Goal: Transaction & Acquisition: Purchase product/service

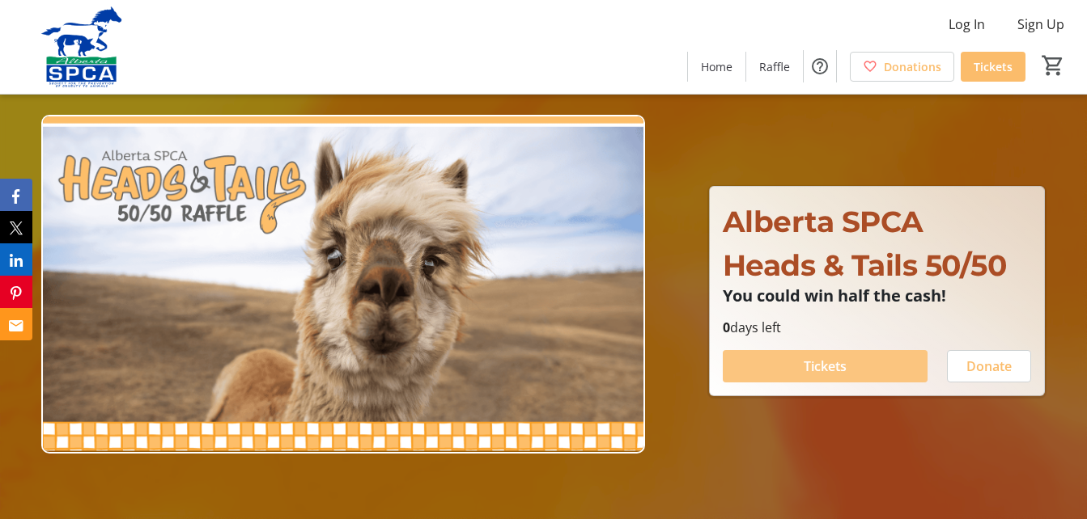
click at [825, 367] on span "Tickets" at bounding box center [824, 366] width 43 height 19
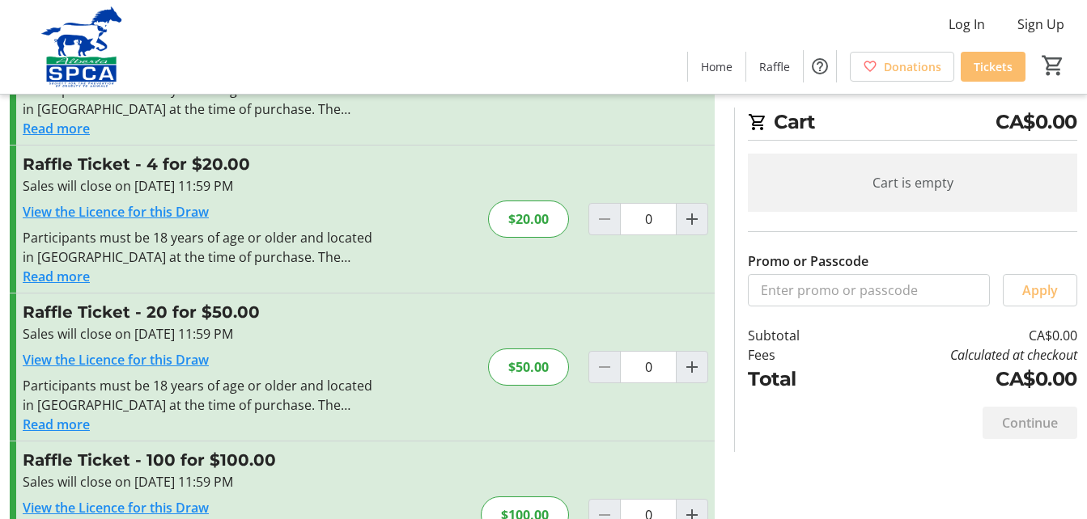
scroll to position [162, 0]
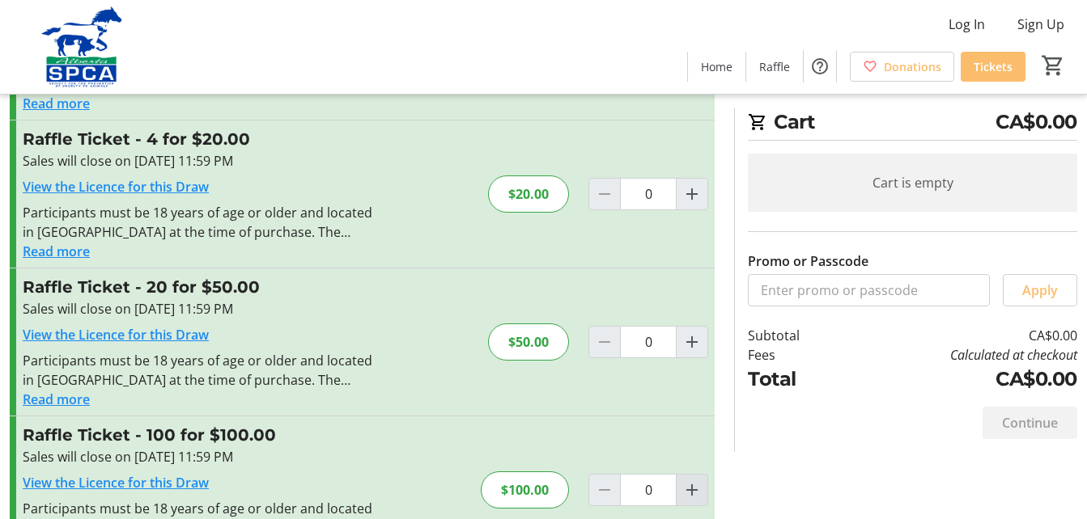
click at [696, 486] on mat-icon "Increment by one" at bounding box center [691, 490] width 19 height 19
type input "1"
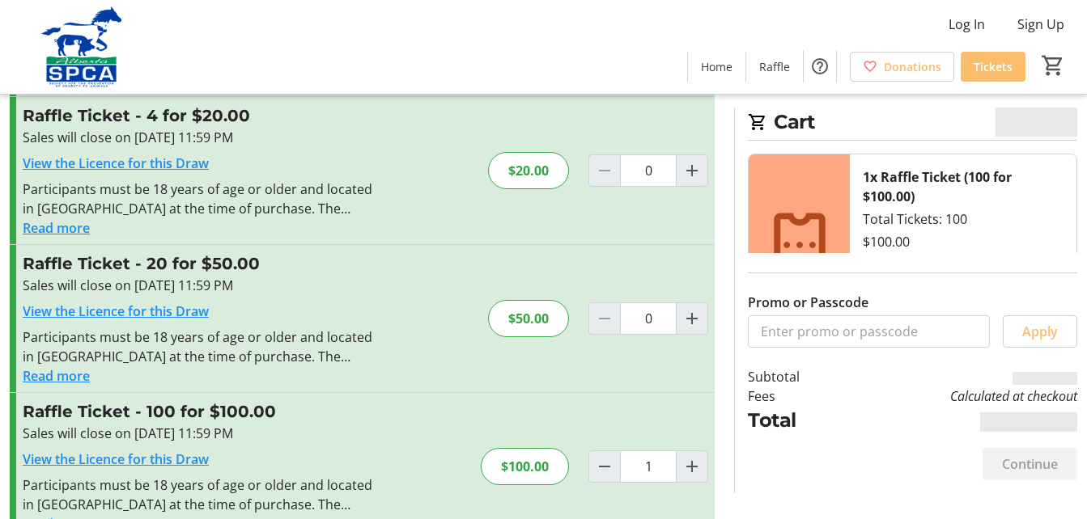
scroll to position [226, 0]
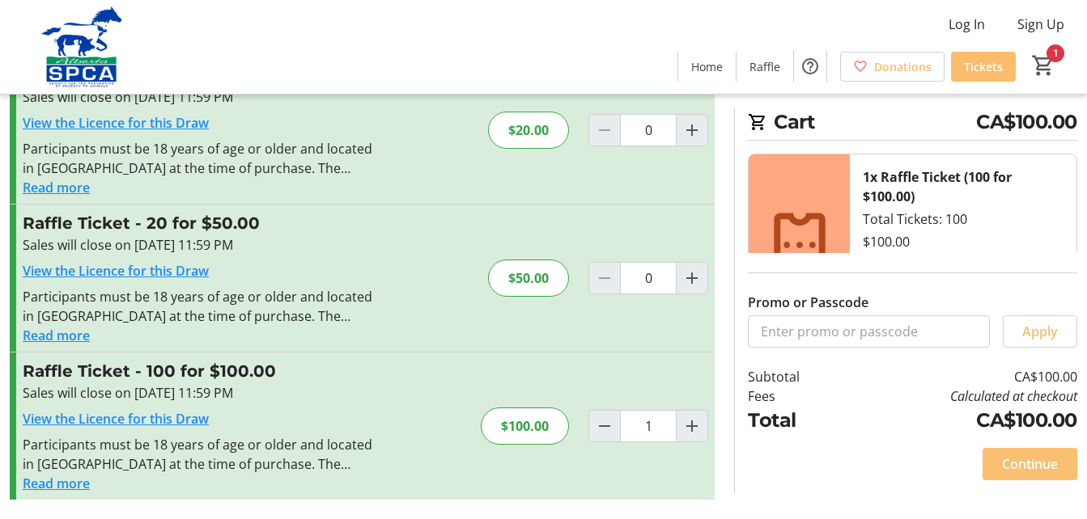
click at [1025, 461] on span "Continue" at bounding box center [1030, 464] width 56 height 19
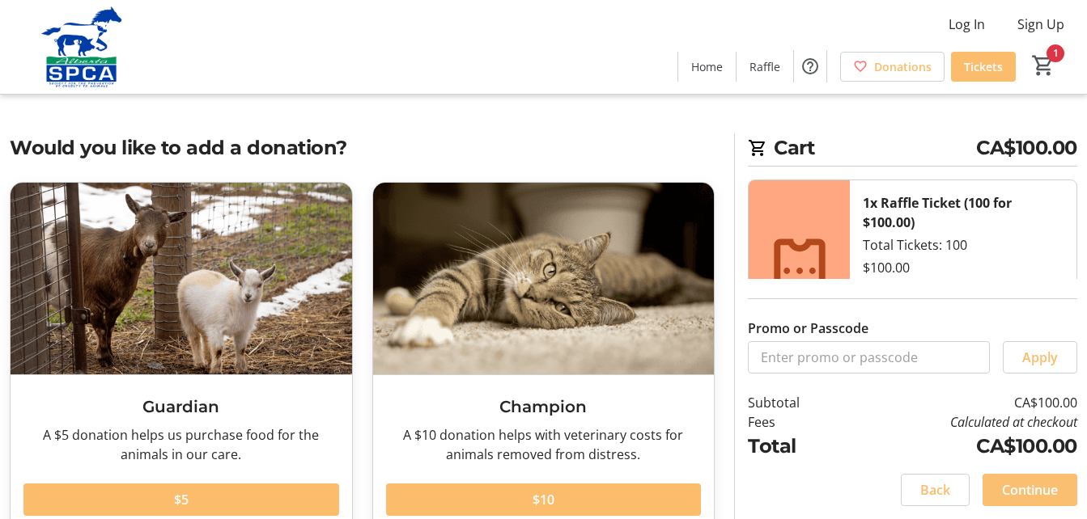
click at [1027, 487] on span "Continue" at bounding box center [1030, 490] width 56 height 19
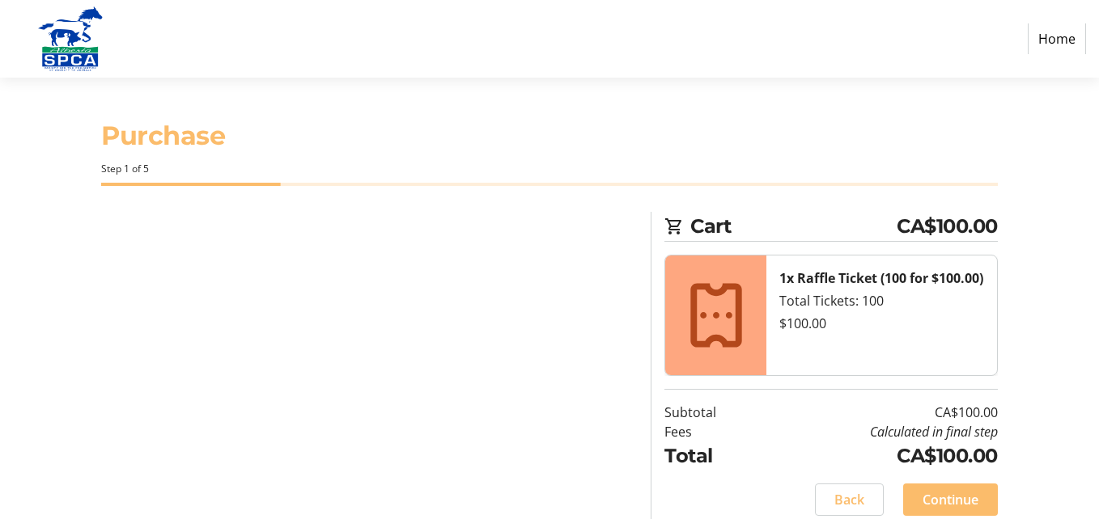
select select "CA"
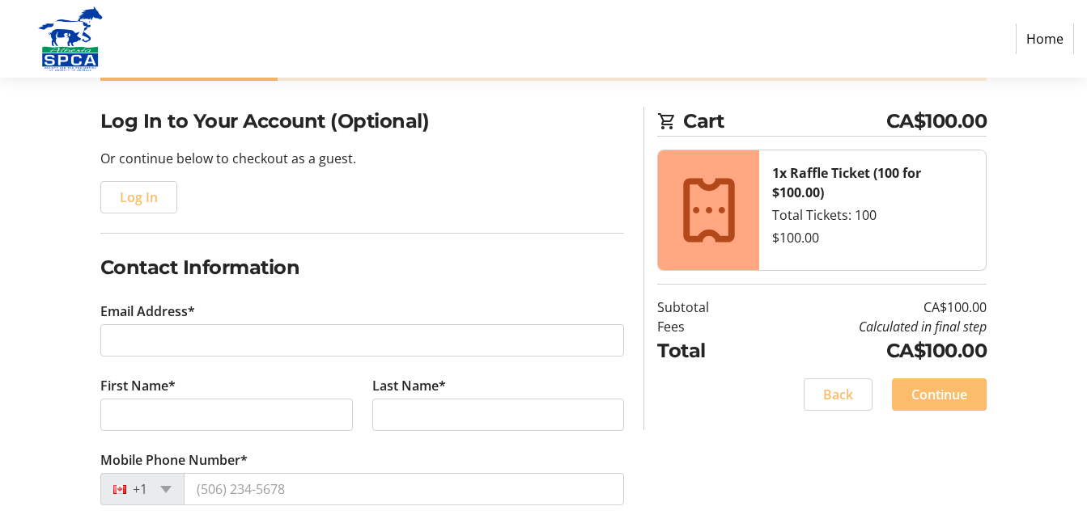
scroll to position [162, 0]
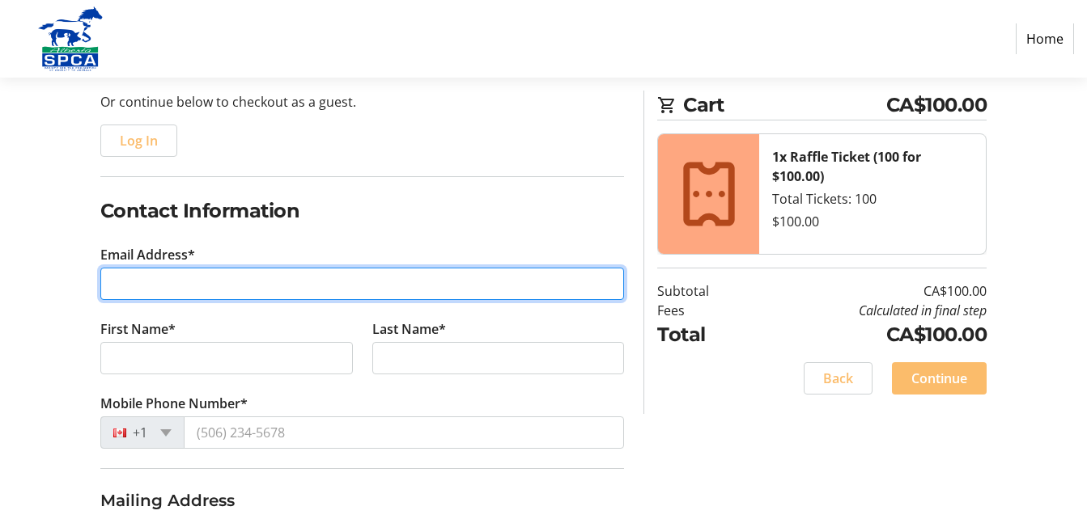
click at [158, 283] on input "Email Address*" at bounding box center [362, 284] width 524 height 32
type input "[EMAIL_ADDRESS][PERSON_NAME][DOMAIN_NAME]"
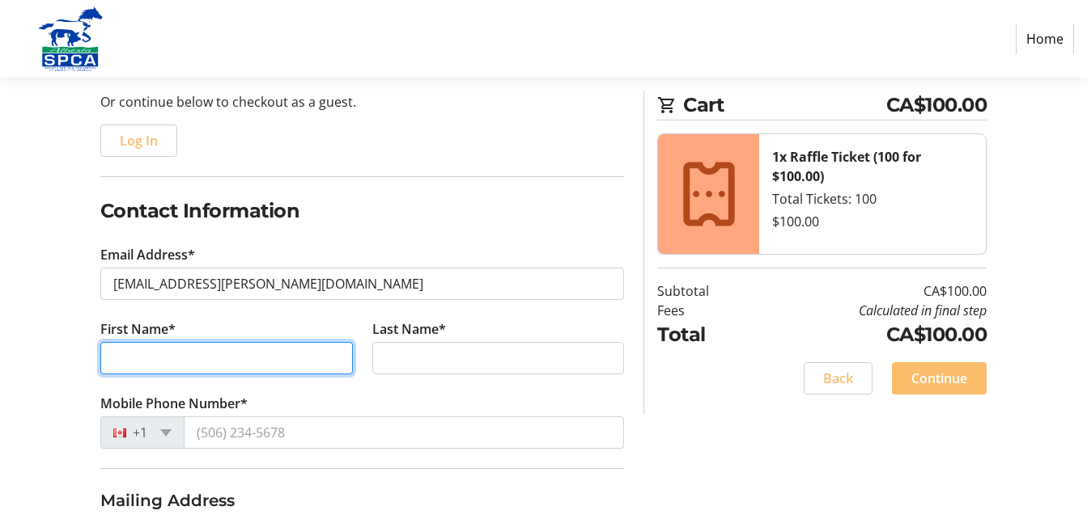
type input "[PERSON_NAME]"
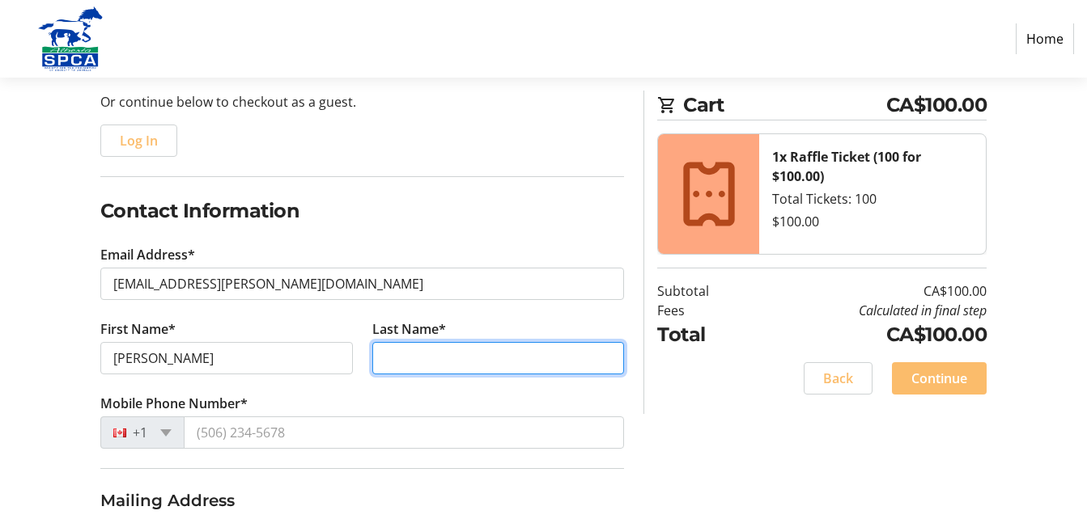
type input "VAN [PERSON_NAME]"
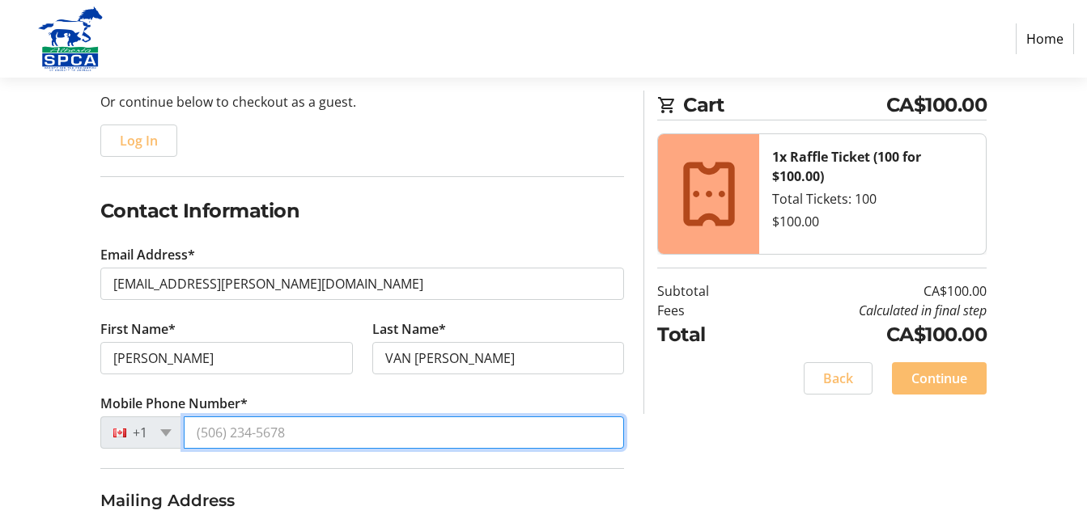
type input "[PHONE_NUMBER]"
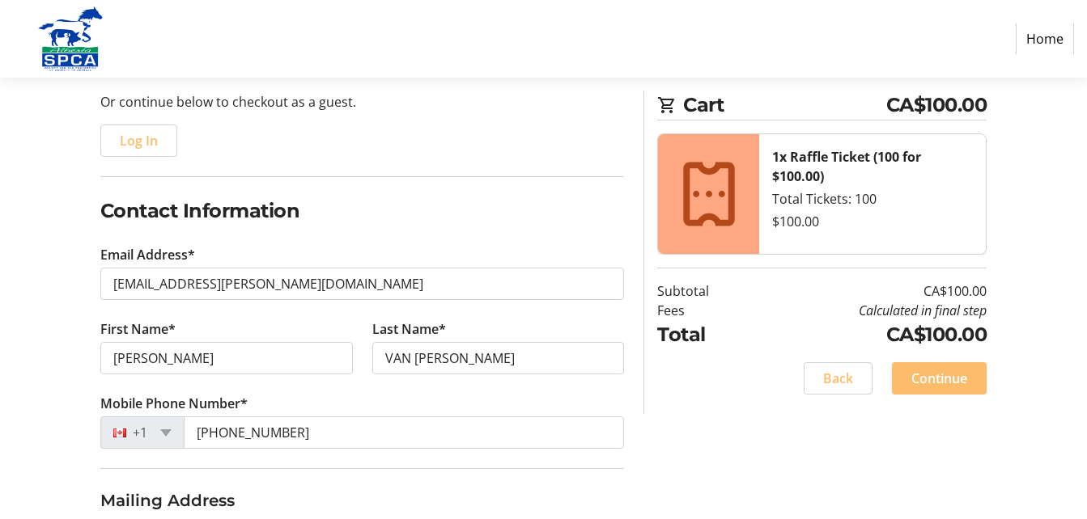
type input "269 [GEOGRAPHIC_DATA]"
type input "[GEOGRAPHIC_DATA]"
select select "AB"
type input "T3Z3T2"
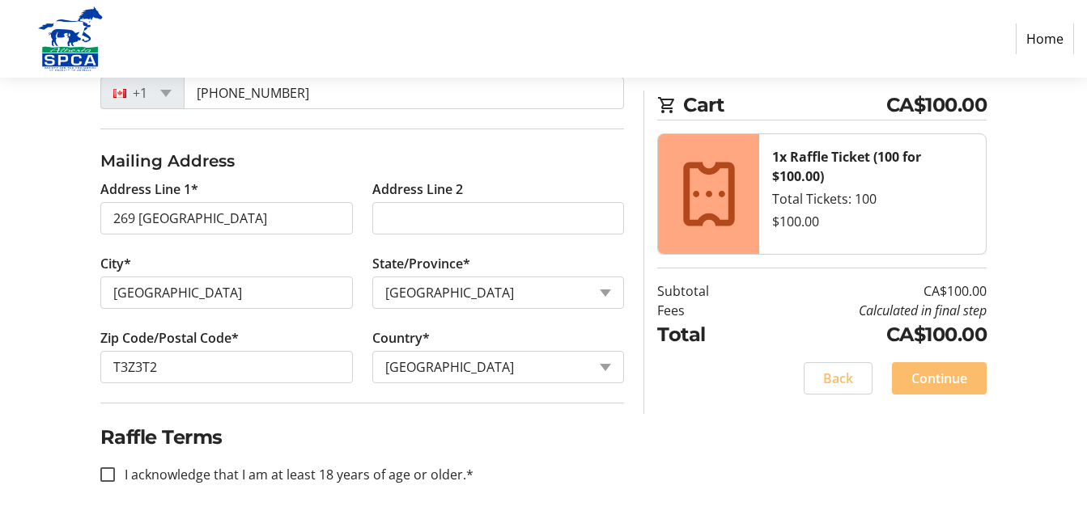
scroll to position [506, 0]
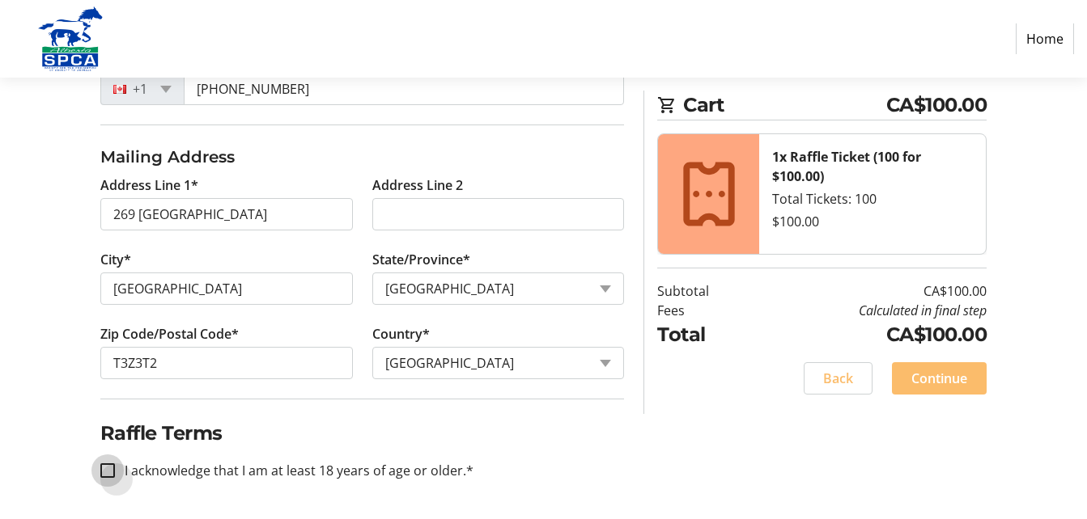
click at [109, 468] on input "I acknowledge that I am at least 18 years of age or older.*" at bounding box center [107, 471] width 15 height 15
checkbox input "true"
click at [947, 375] on span "Continue" at bounding box center [939, 378] width 56 height 19
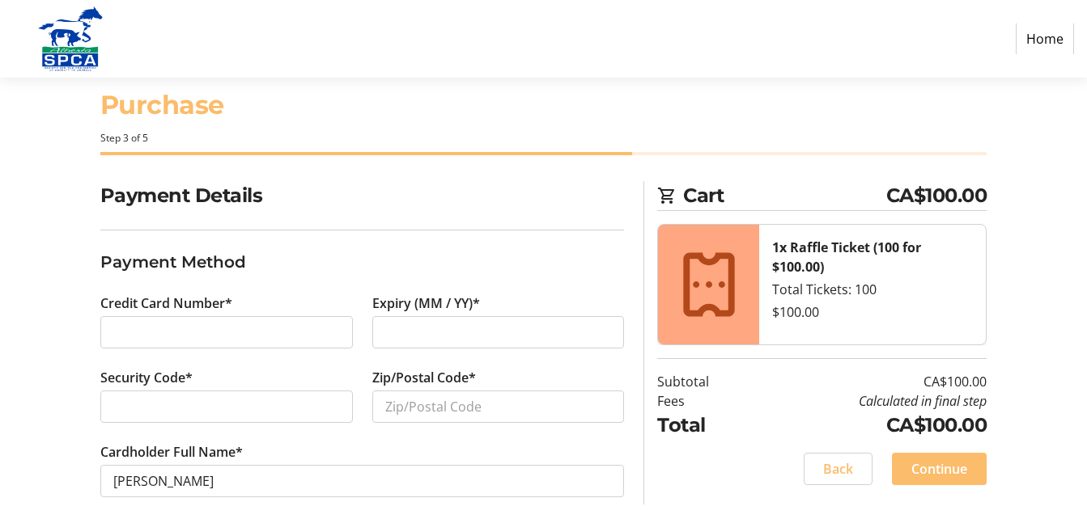
scroll to position [48, 0]
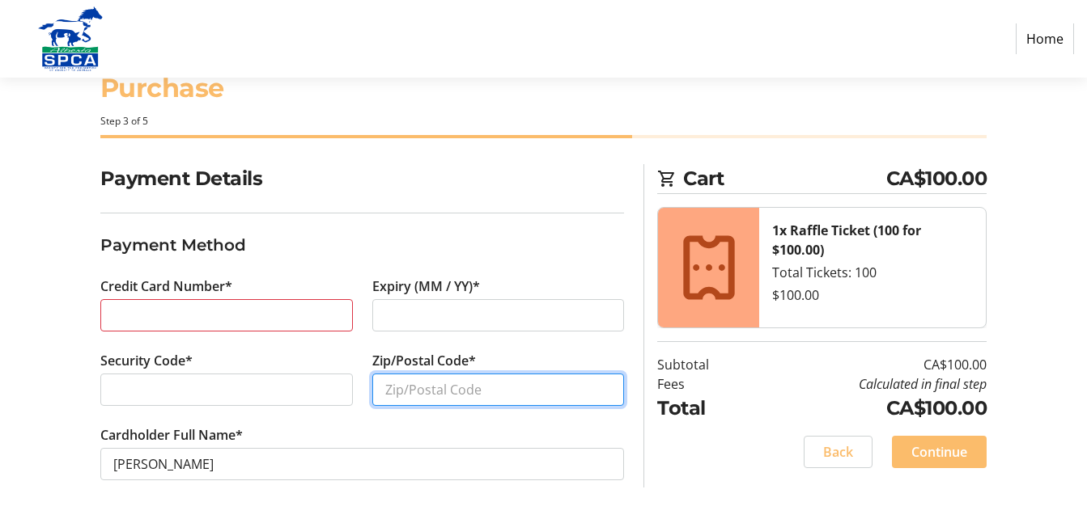
click at [422, 394] on input "Zip/Postal Code*" at bounding box center [498, 390] width 252 height 32
type input "T3Z3T2"
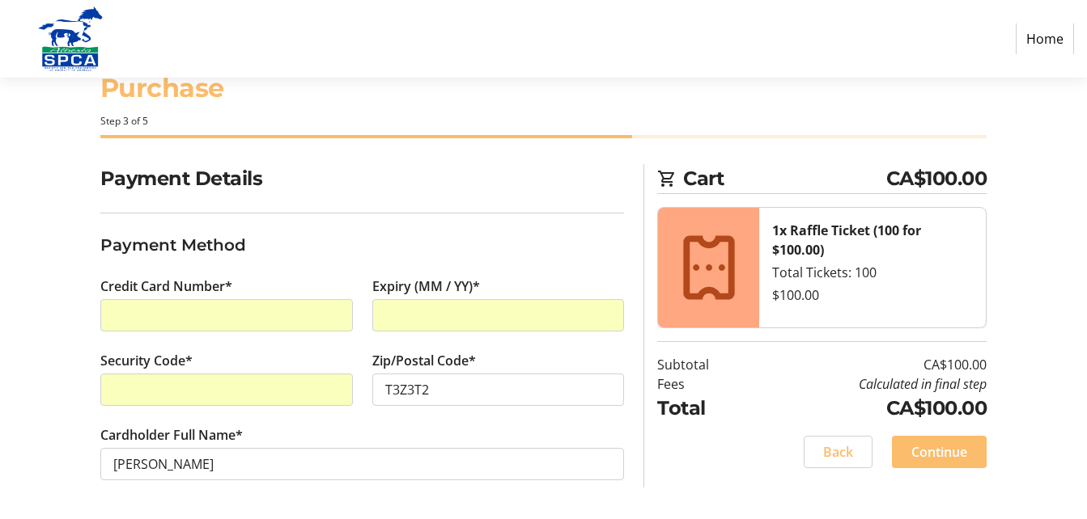
click at [361, 413] on div "Security Code*" at bounding box center [227, 388] width 272 height 74
click at [935, 447] on span "Continue" at bounding box center [939, 452] width 56 height 19
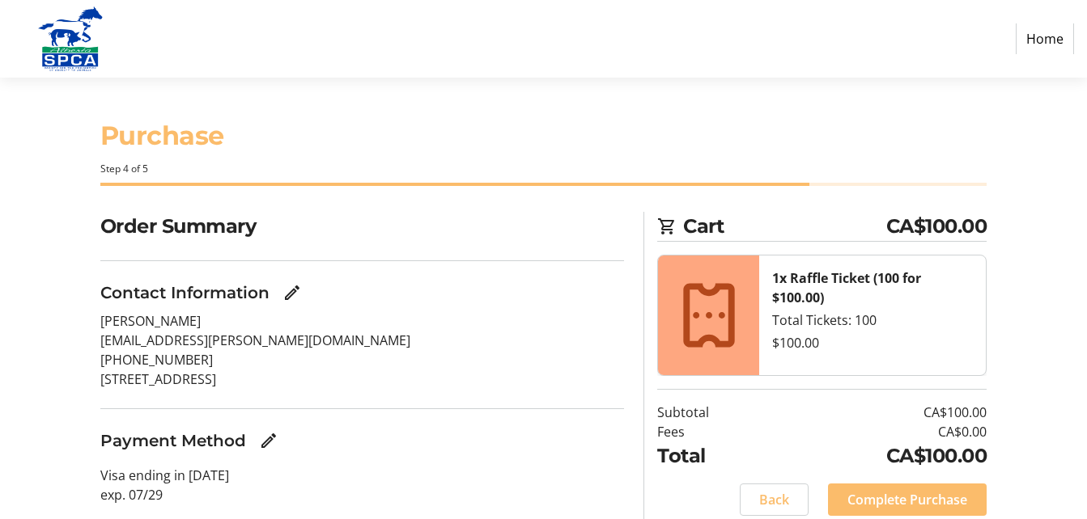
scroll to position [58, 0]
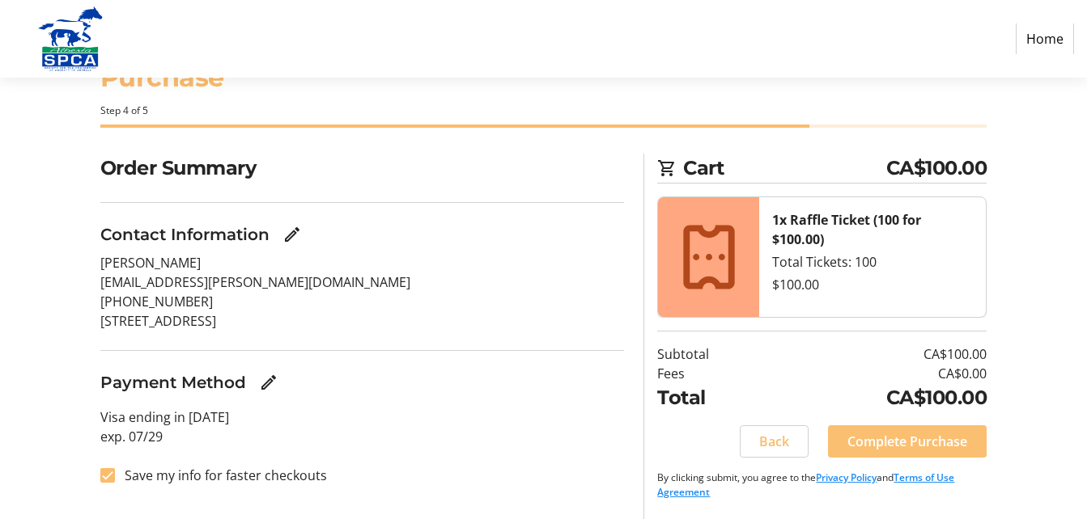
click at [905, 434] on span "Complete Purchase" at bounding box center [907, 441] width 120 height 19
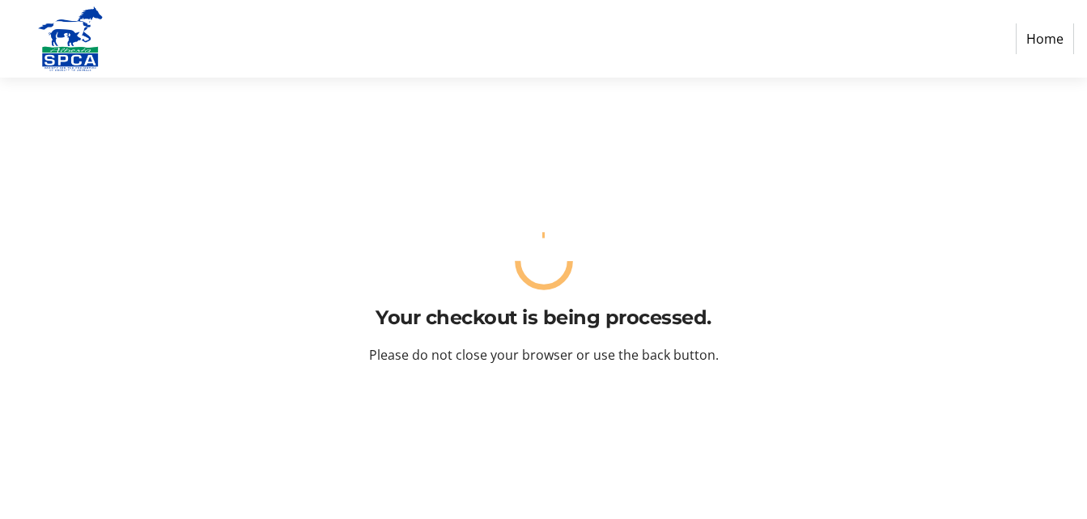
scroll to position [0, 0]
